Goal: Task Accomplishment & Management: Manage account settings

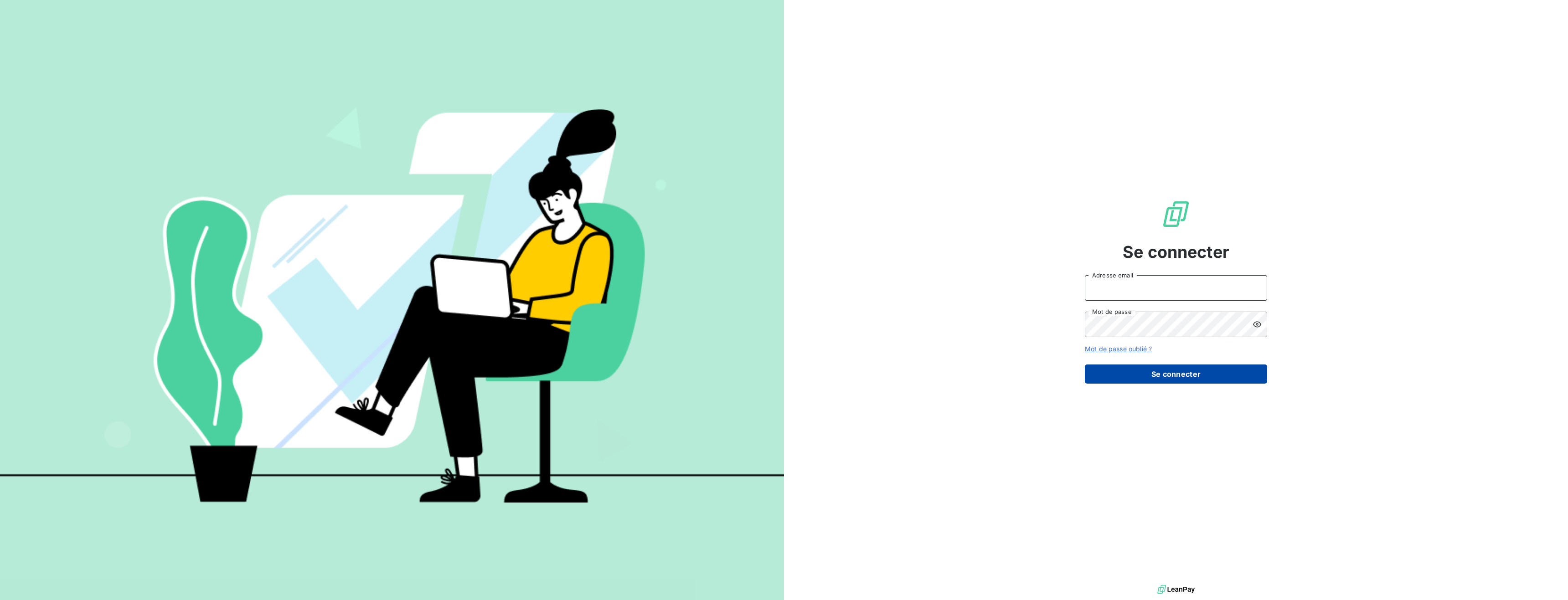
type input "[PERSON_NAME][EMAIL_ADDRESS][DOMAIN_NAME]"
click at [1157, 379] on button "Se connecter" at bounding box center [1176, 374] width 182 height 19
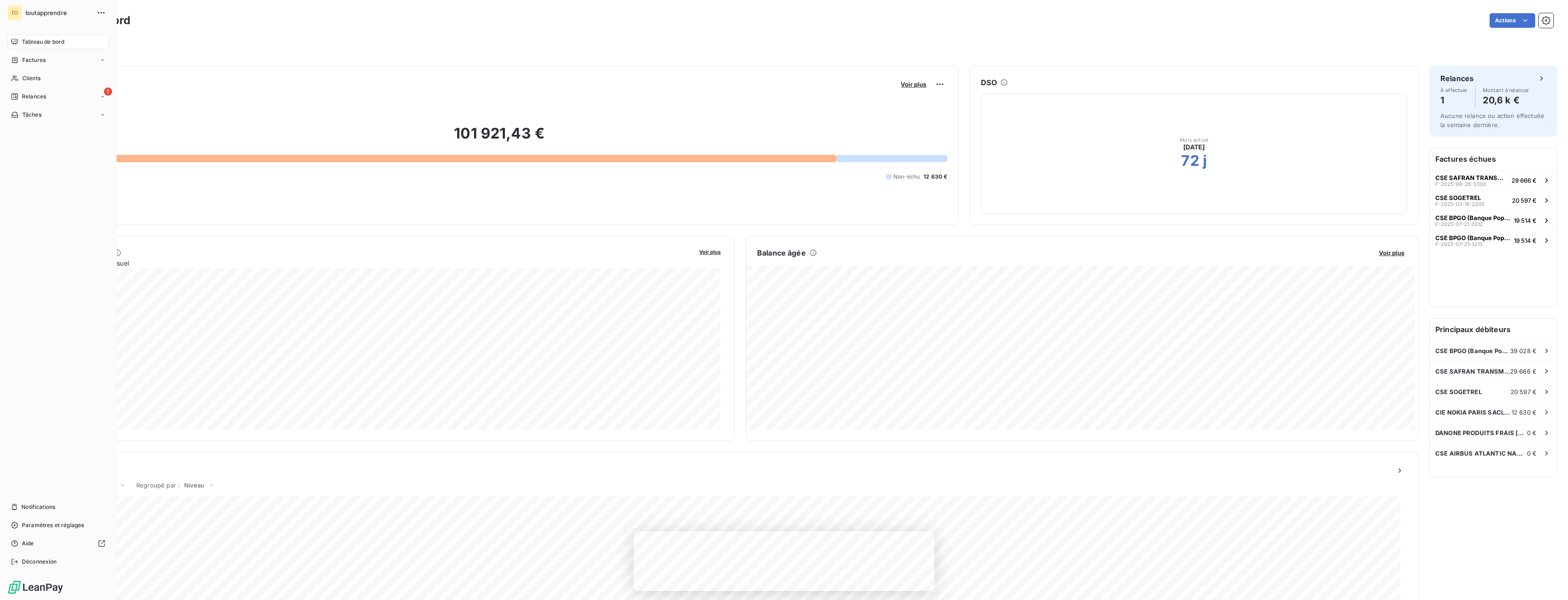
click at [55, 39] on span "Tableau de bord" at bounding box center [43, 42] width 42 height 8
click at [40, 76] on span "Clients" at bounding box center [31, 78] width 19 height 8
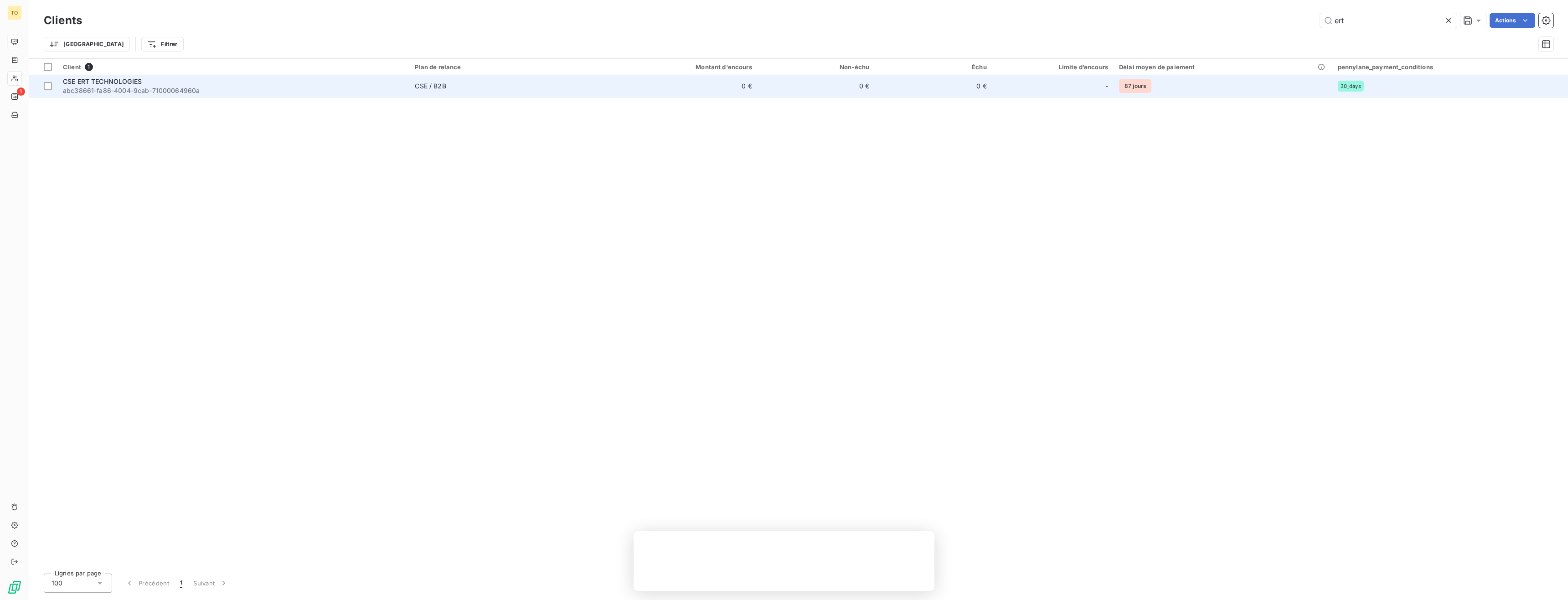
type input "ert"
click at [101, 83] on span "CSE ERT TECHNOLOGIES" at bounding box center [101, 81] width 79 height 8
click at [114, 78] on span "CSE ERT TECHNOLOGIES" at bounding box center [101, 81] width 79 height 8
